Goal: Submit feedback/report problem

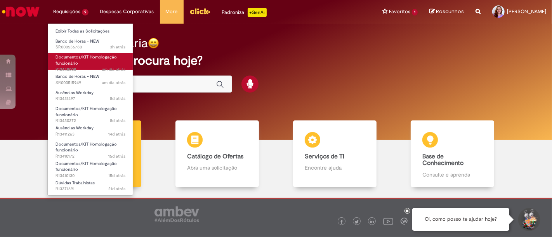
click at [68, 67] on span "um dia atrás um dia atrás R13448008" at bounding box center [90, 70] width 70 height 6
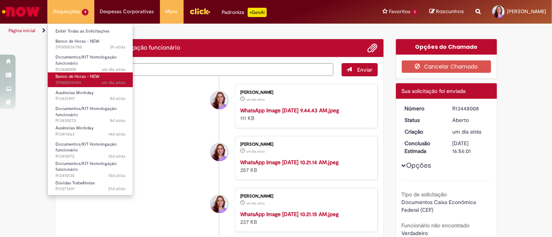
click at [72, 75] on span "Banco de Horas - NEW" at bounding box center [77, 77] width 44 height 6
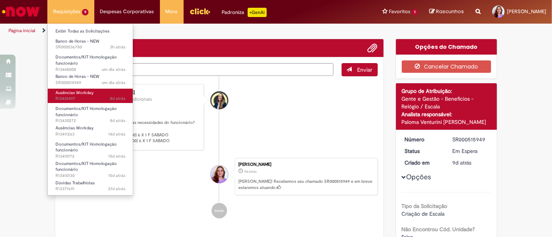
click at [82, 90] on span "Ausências Workday" at bounding box center [74, 93] width 38 height 6
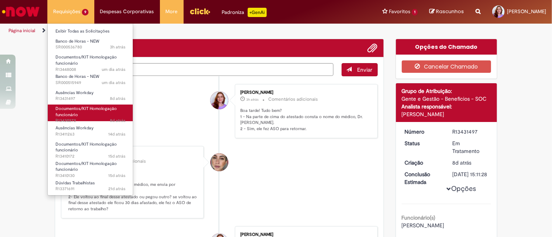
click at [92, 112] on link "Documentos/KIT Homologação funcionário 8d atrás 8 dias atrás R13430272" at bounding box center [90, 113] width 85 height 17
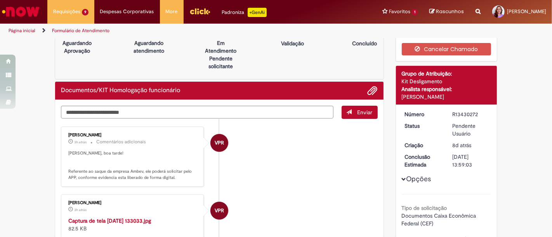
scroll to position [17, 0]
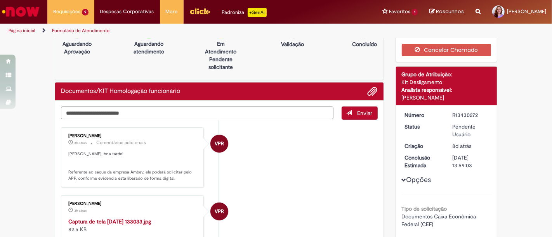
click at [140, 113] on textarea "Digite sua mensagem aqui..." at bounding box center [197, 113] width 272 height 13
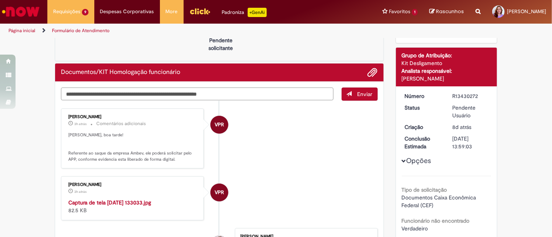
scroll to position [36, 0]
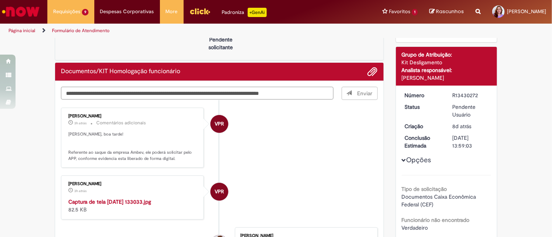
type textarea "**********"
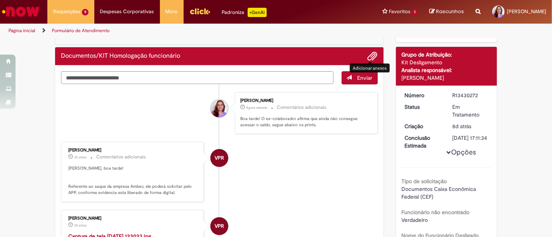
click at [369, 54] on span "Adicionar anexos" at bounding box center [372, 56] width 9 height 9
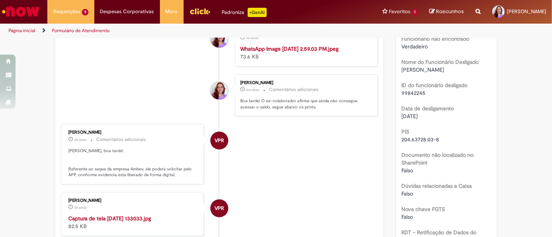
scroll to position [0, 0]
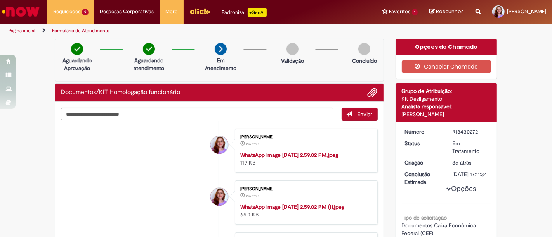
click at [362, 88] on li at bounding box center [370, 93] width 16 height 10
